Goal: Task Accomplishment & Management: Manage account settings

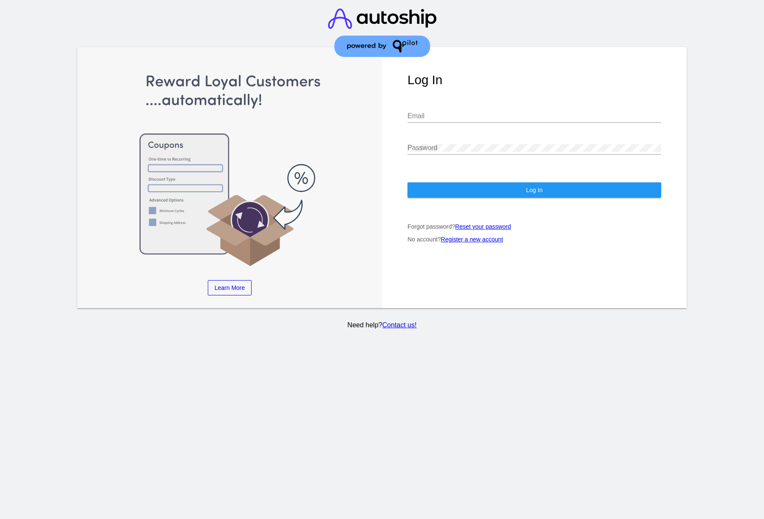
type input "[EMAIL_ADDRESS][DOMAIN_NAME]"
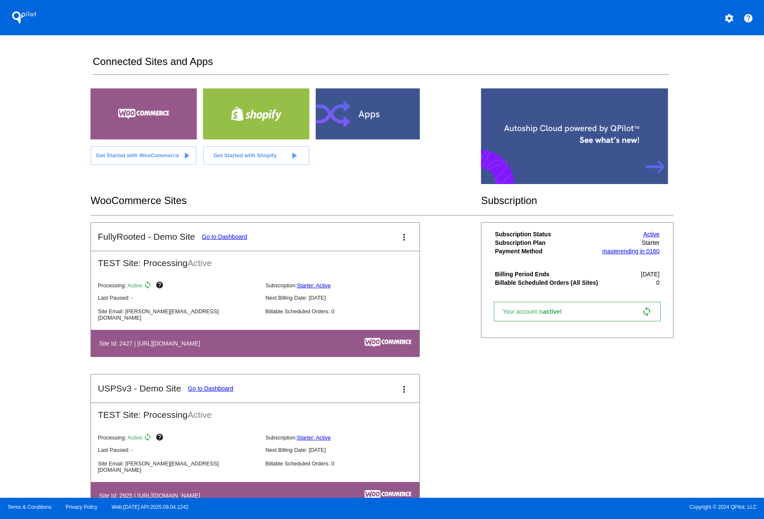
click at [244, 240] on link "Go to Dashboard" at bounding box center [224, 236] width 45 height 7
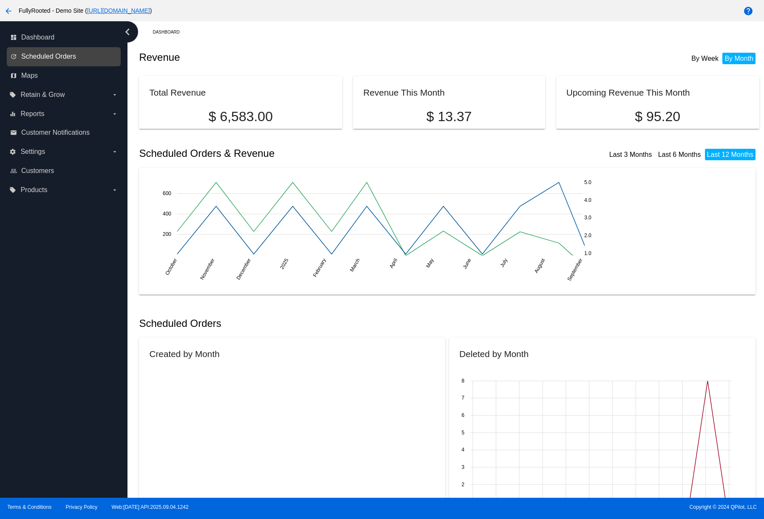
click at [58, 53] on span "Scheduled Orders" at bounding box center [48, 57] width 55 height 8
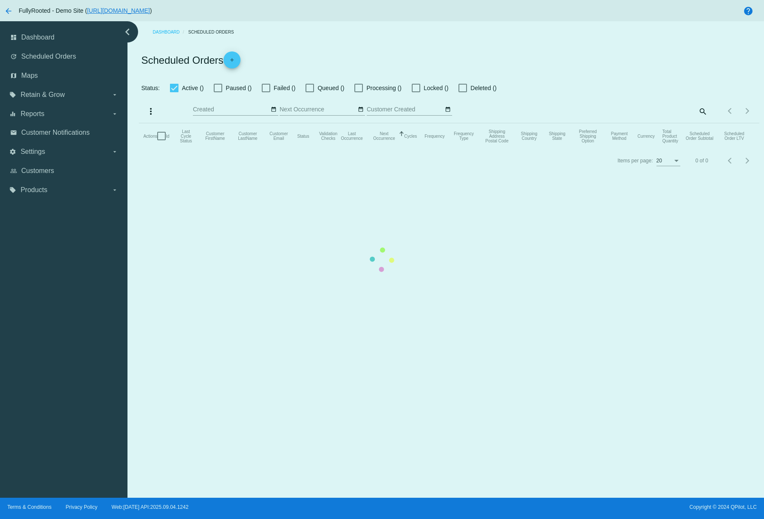
checkbox input "true"
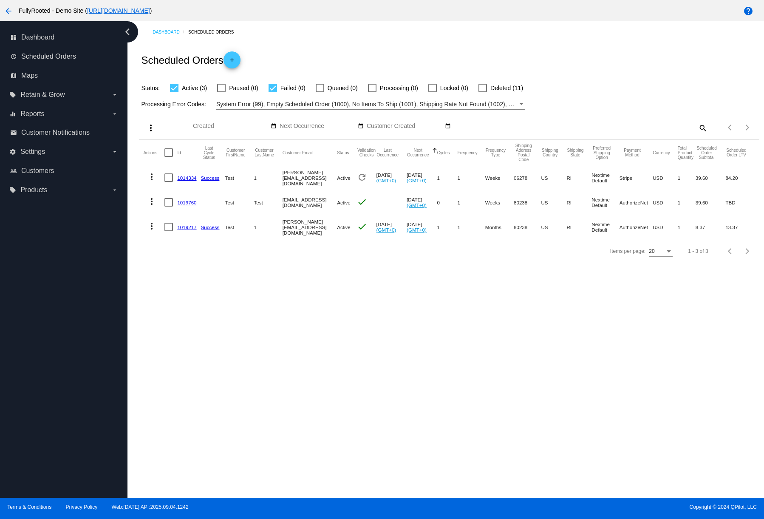
click at [583, 52] on div "Scheduled Orders add" at bounding box center [449, 60] width 620 height 34
click at [150, 11] on link "[URL][DOMAIN_NAME]" at bounding box center [118, 10] width 63 height 7
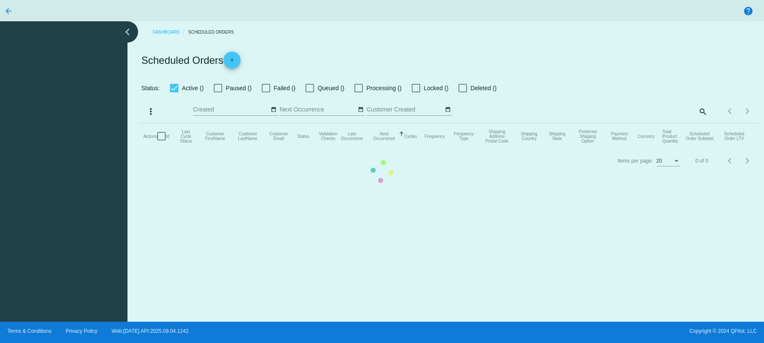
checkbox input "true"
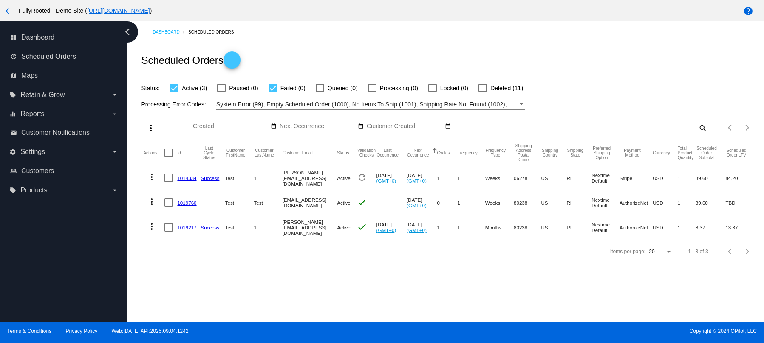
click at [556, 0] on div "arrow_back FullyRooted - Demo Site ( https://woocommerce-753422-4577213.cloudwa…" at bounding box center [382, 10] width 764 height 21
